Goal: Task Accomplishment & Management: Manage account settings

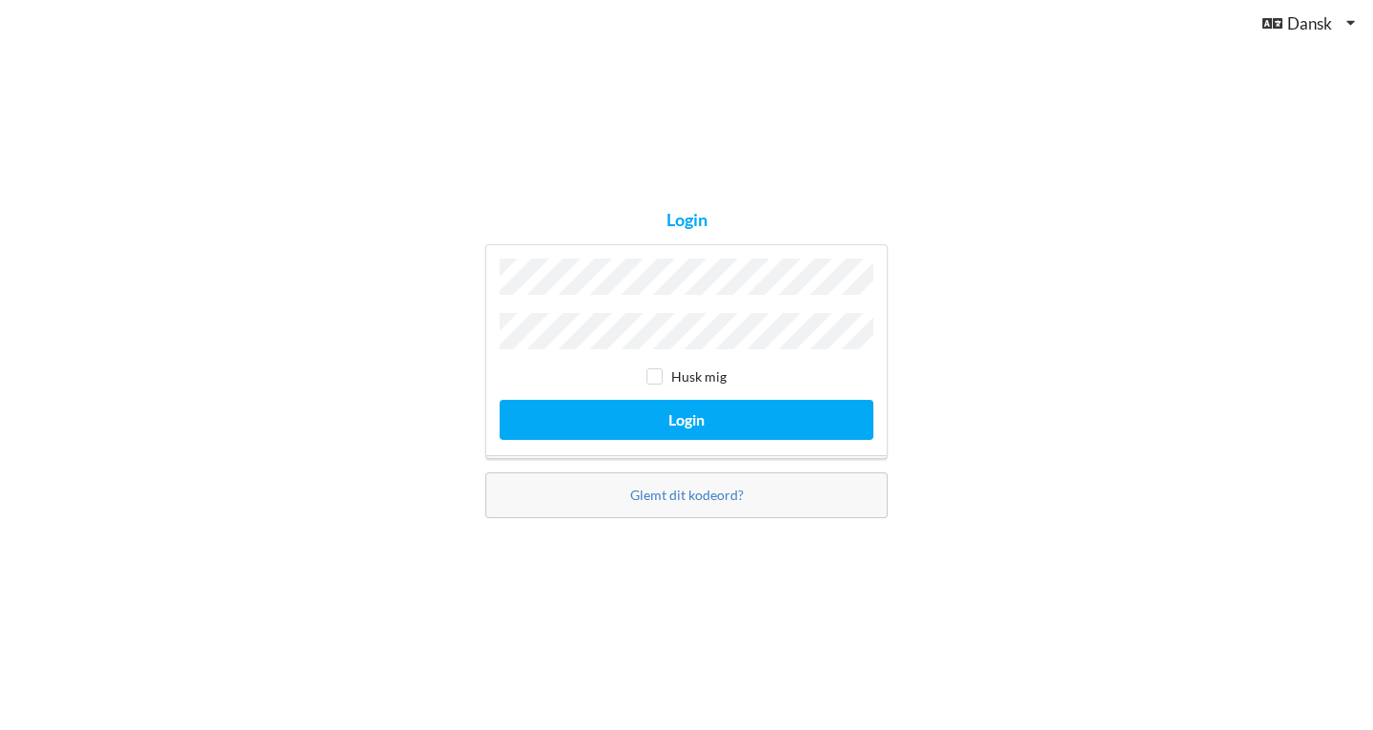
click at [500, 400] on button "Login" at bounding box center [687, 419] width 374 height 39
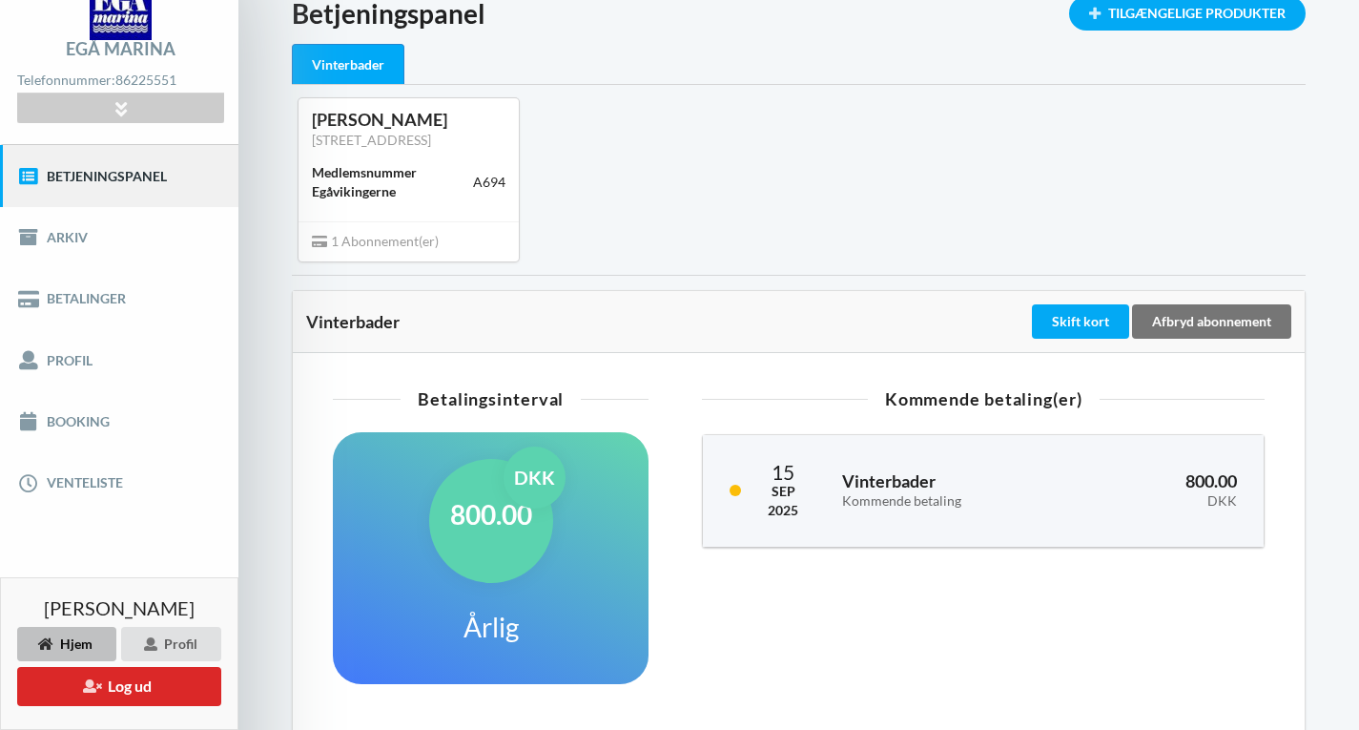
scroll to position [86, 0]
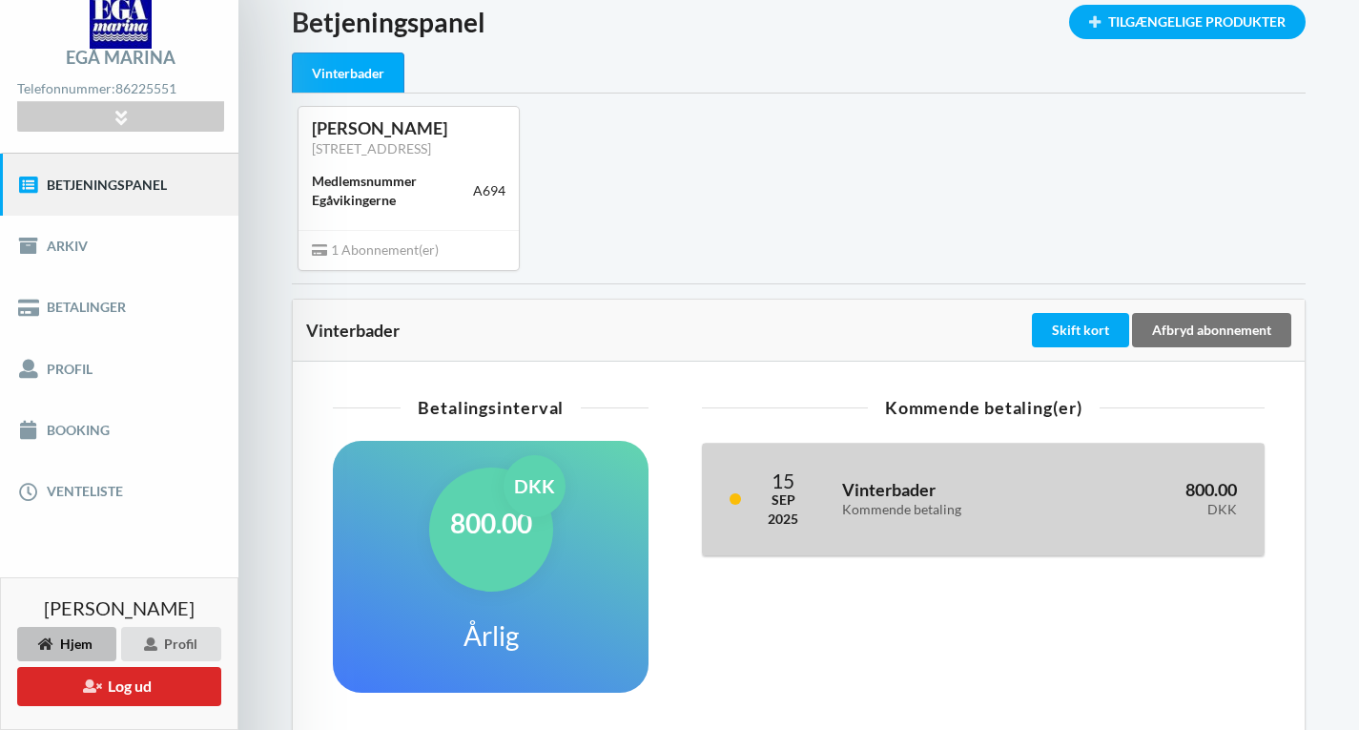
click at [930, 518] on div "Kommende betaling" at bounding box center [950, 510] width 217 height 16
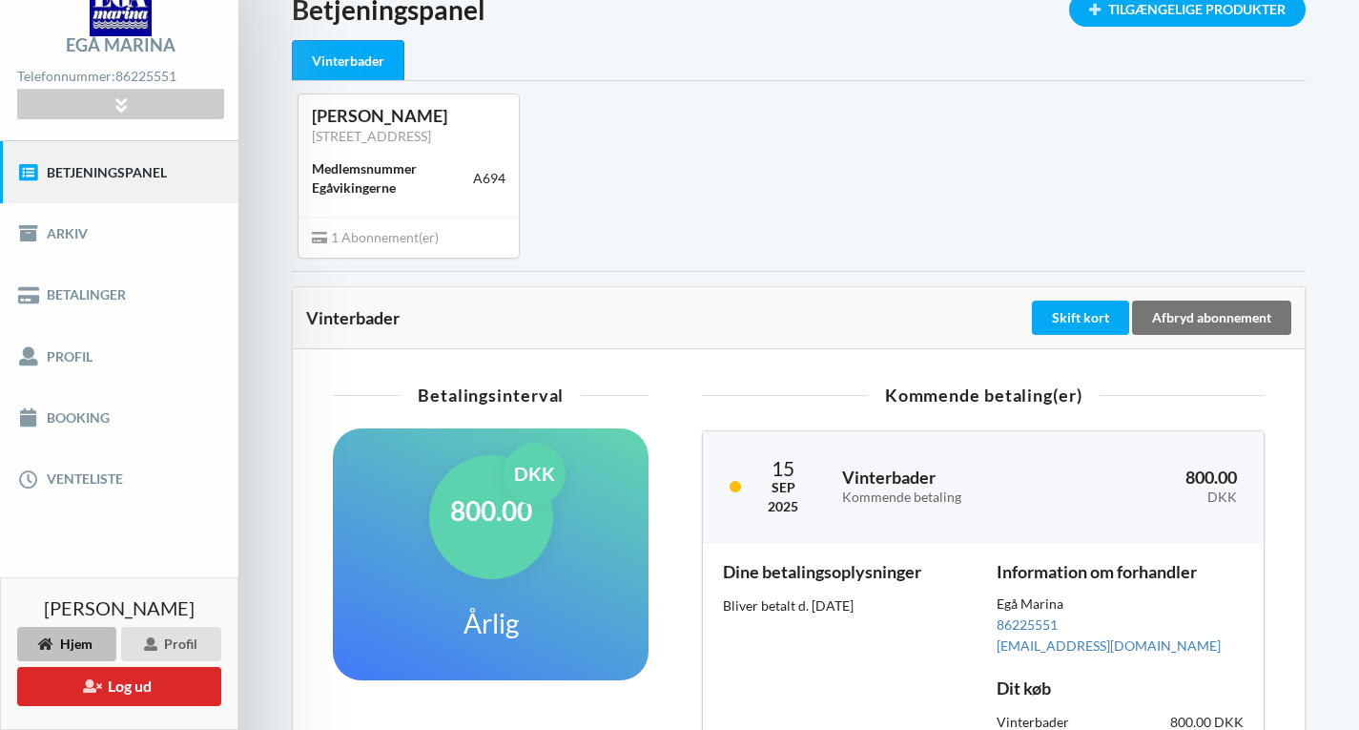
scroll to position [0, 0]
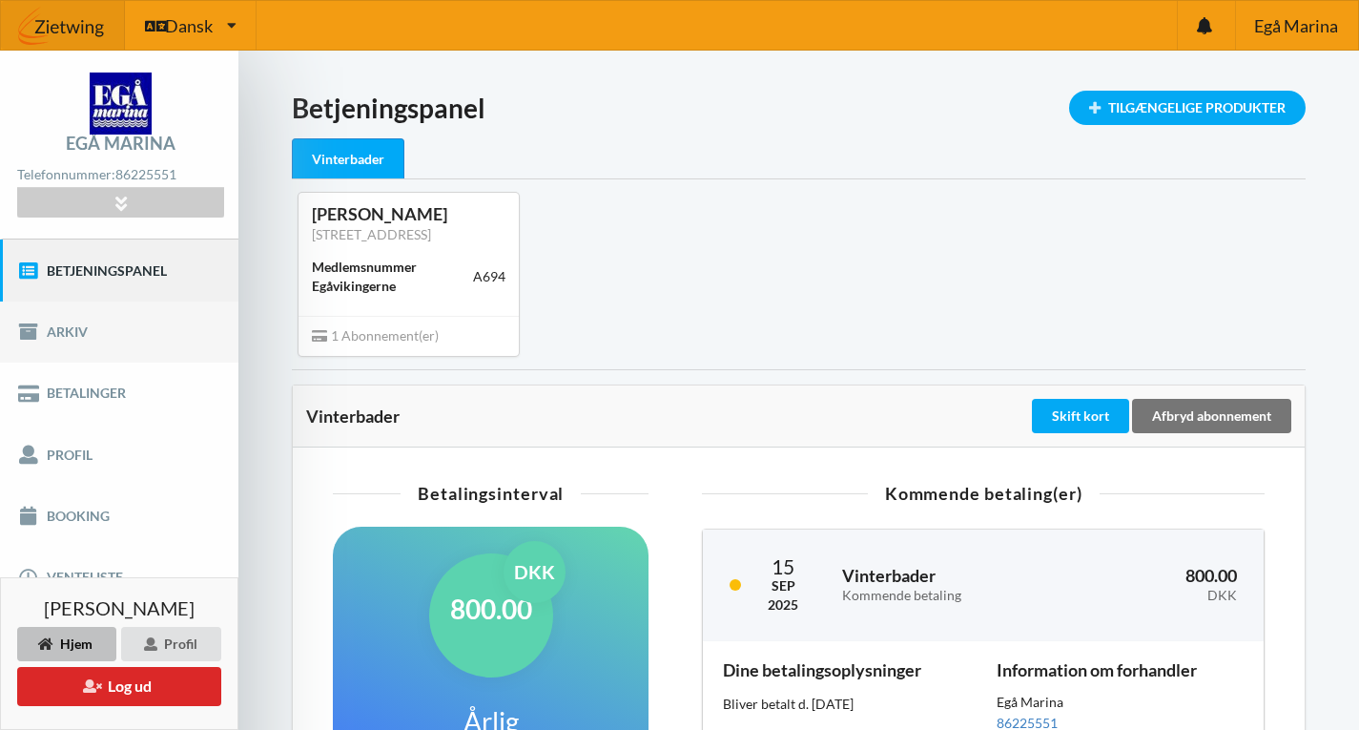
click at [173, 359] on link "Arkiv" at bounding box center [119, 331] width 238 height 61
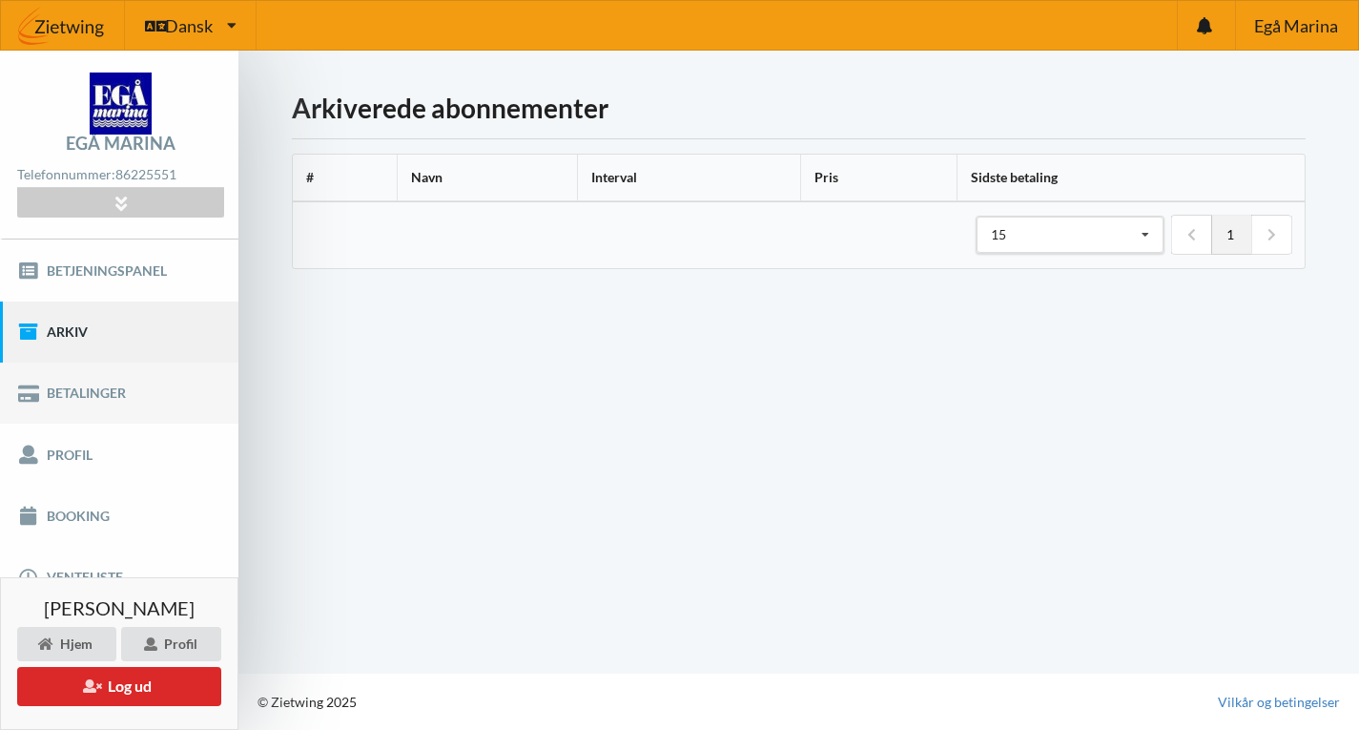
click at [154, 395] on link "Betalinger" at bounding box center [119, 392] width 238 height 61
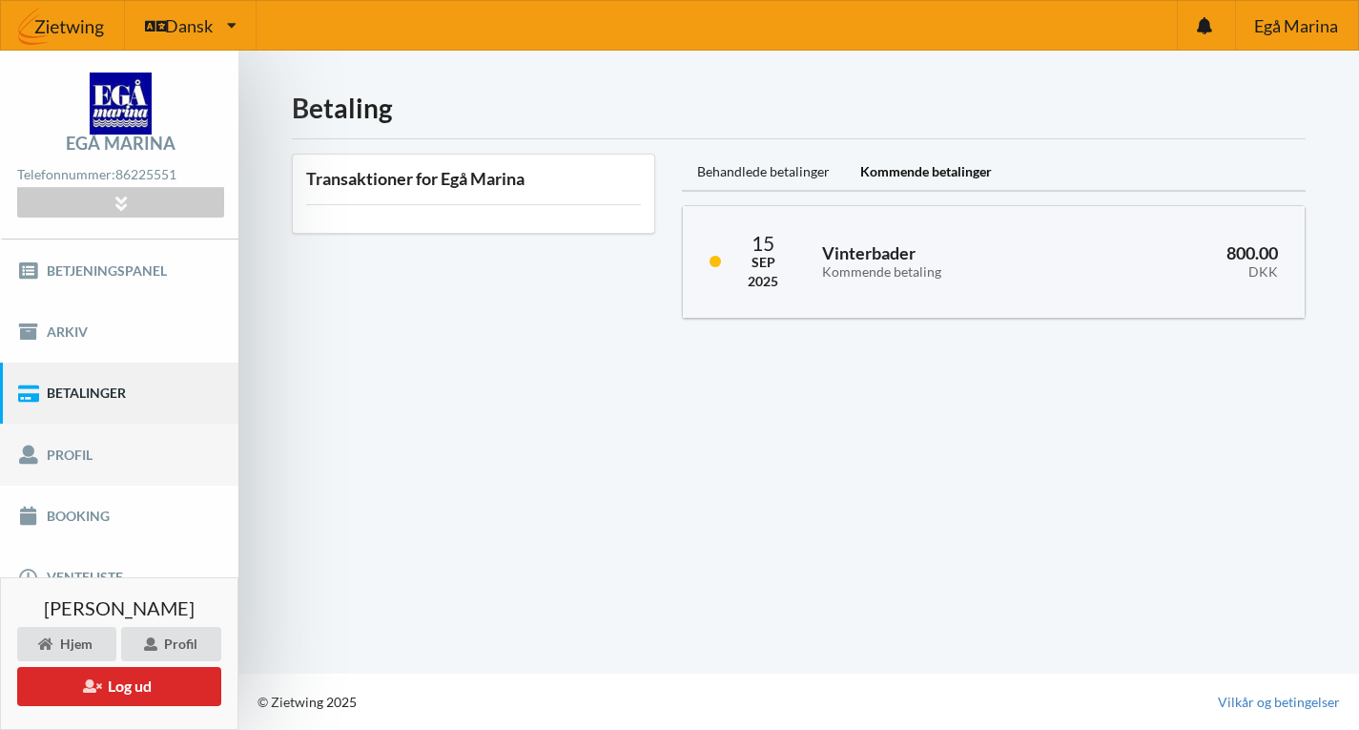
click at [139, 466] on link "Profil" at bounding box center [119, 453] width 238 height 61
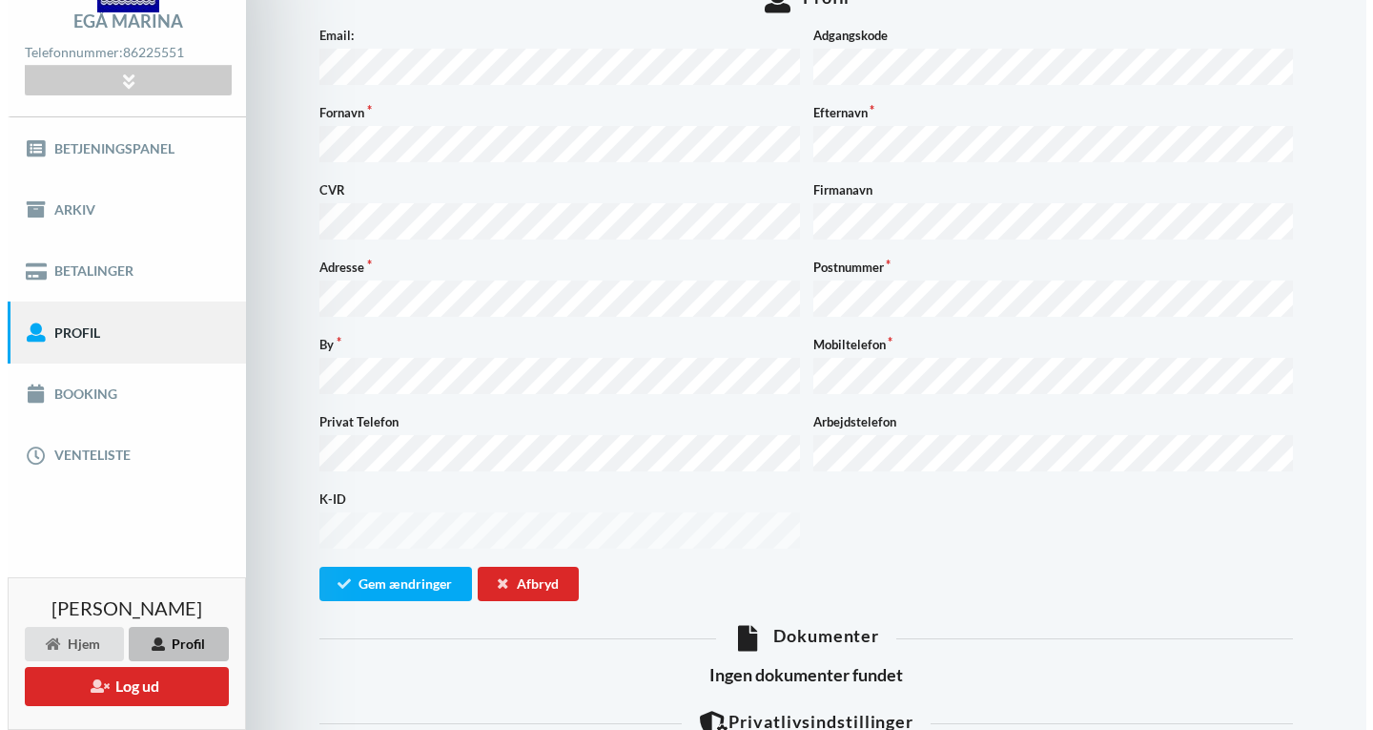
scroll to position [124, 0]
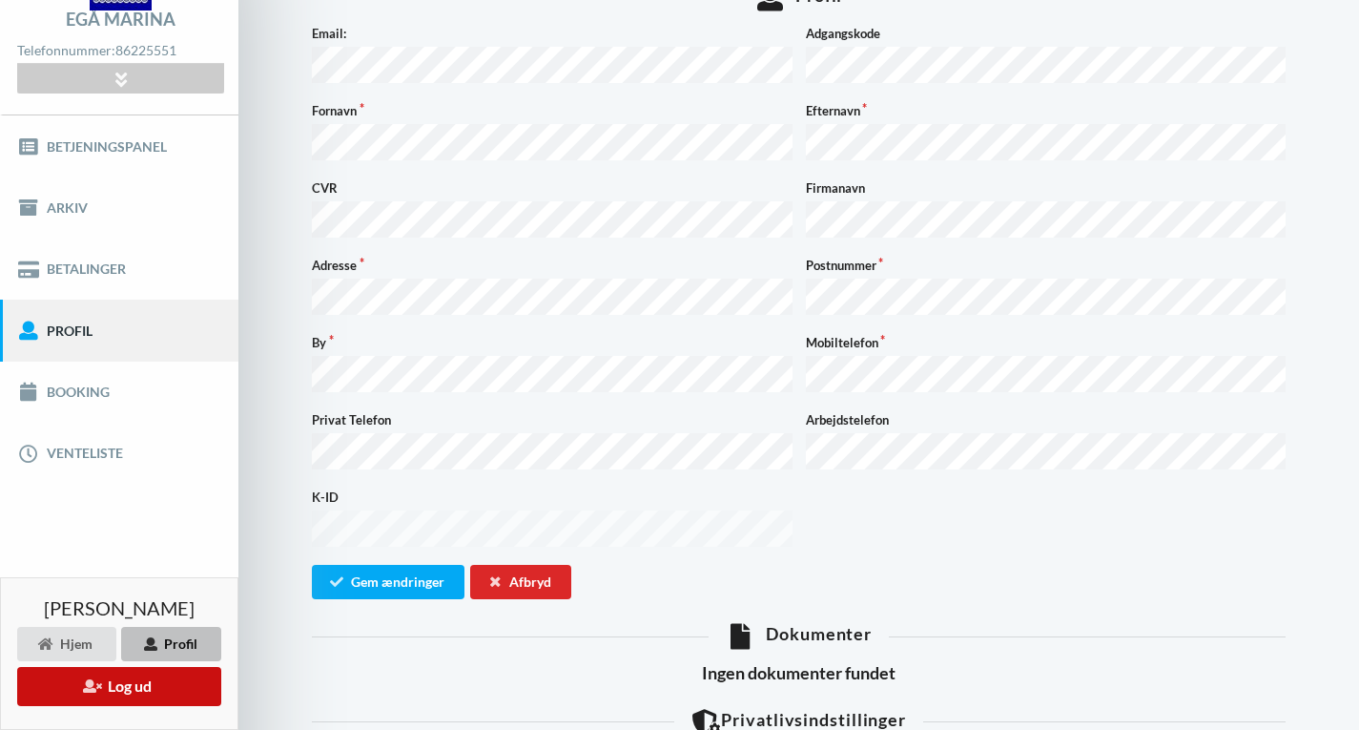
click at [156, 681] on button "Log ud" at bounding box center [119, 686] width 204 height 39
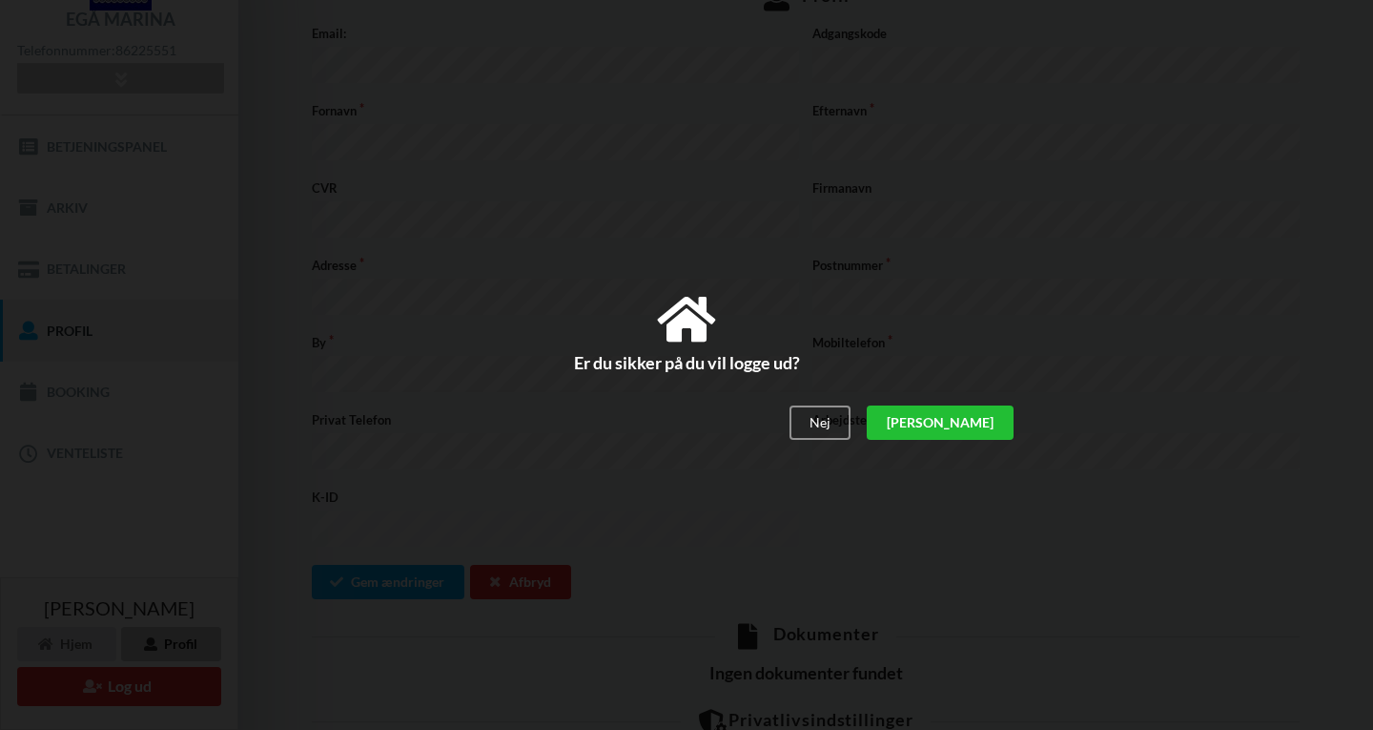
click at [986, 423] on div "[PERSON_NAME]" at bounding box center [940, 422] width 147 height 34
